Goal: Task Accomplishment & Management: Use online tool/utility

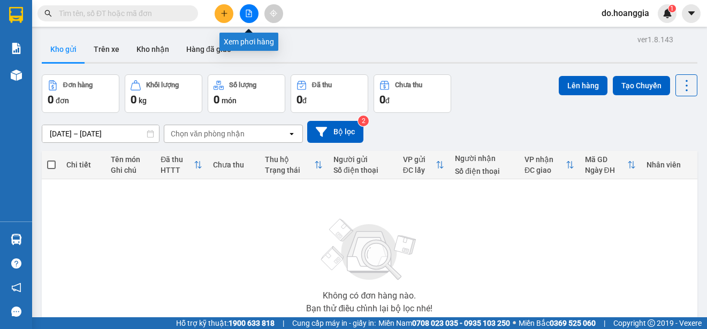
click at [251, 14] on icon "file-add" at bounding box center [248, 13] width 7 height 7
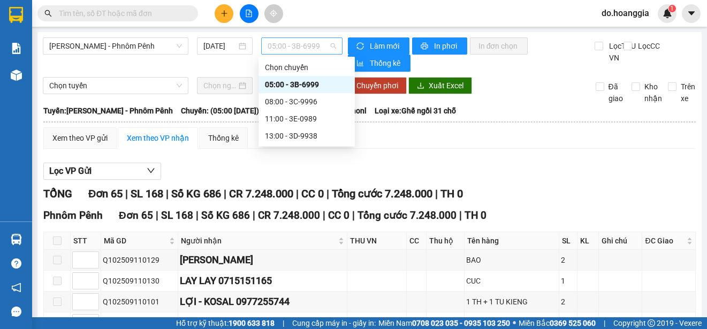
click at [288, 45] on span "05:00 - 3B-6999" at bounding box center [302, 46] width 69 height 16
click at [287, 118] on div "11:00 - 3E-0989" at bounding box center [307, 119] width 84 height 12
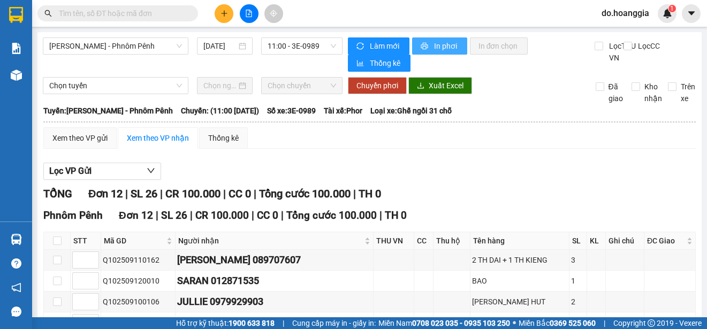
click at [438, 43] on span "In phơi" at bounding box center [446, 46] width 25 height 12
click at [281, 42] on span "11:00 - 3E-0989" at bounding box center [302, 46] width 69 height 16
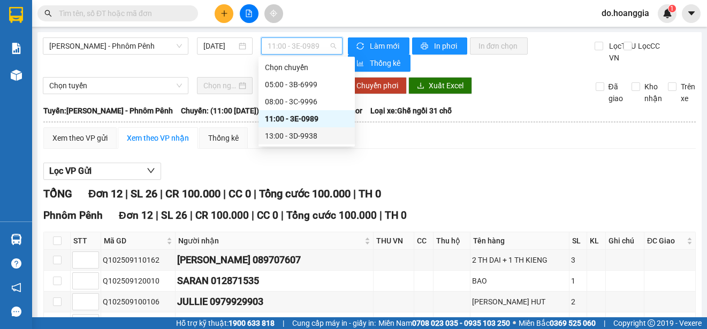
click at [286, 136] on div "13:00 - 3D-9938" at bounding box center [307, 136] width 84 height 12
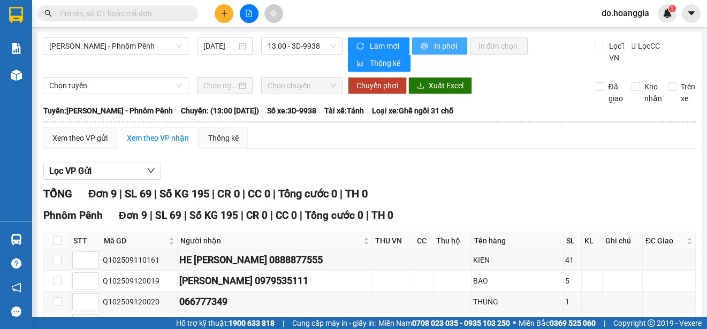
click at [439, 47] on span "In phơi" at bounding box center [446, 46] width 25 height 12
